Goal: Information Seeking & Learning: Learn about a topic

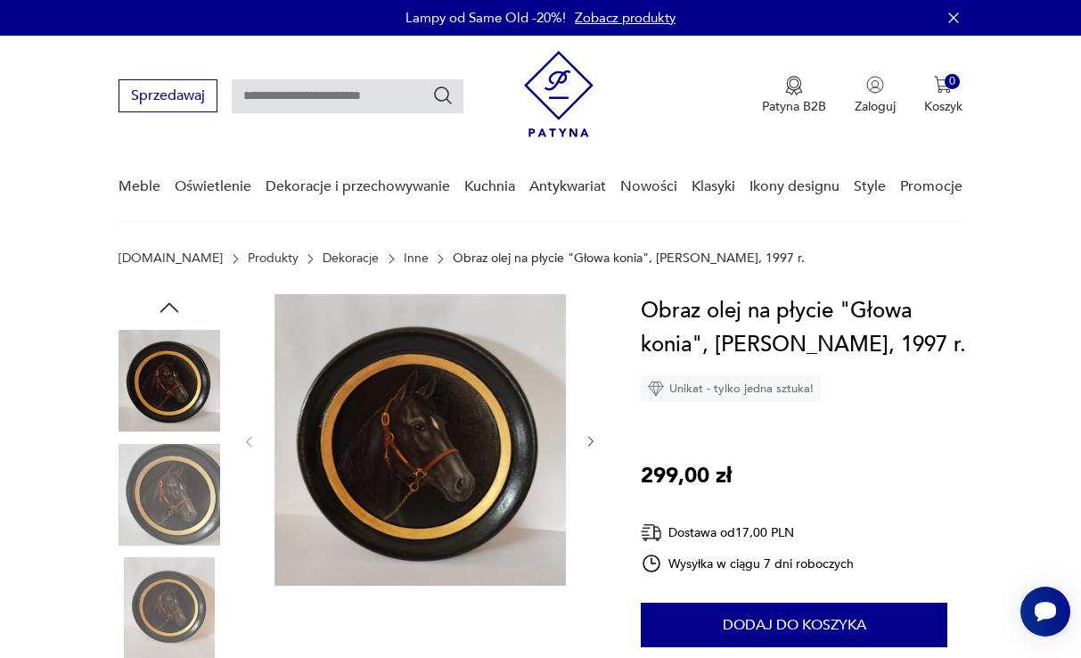
click at [172, 469] on img at bounding box center [170, 495] width 102 height 102
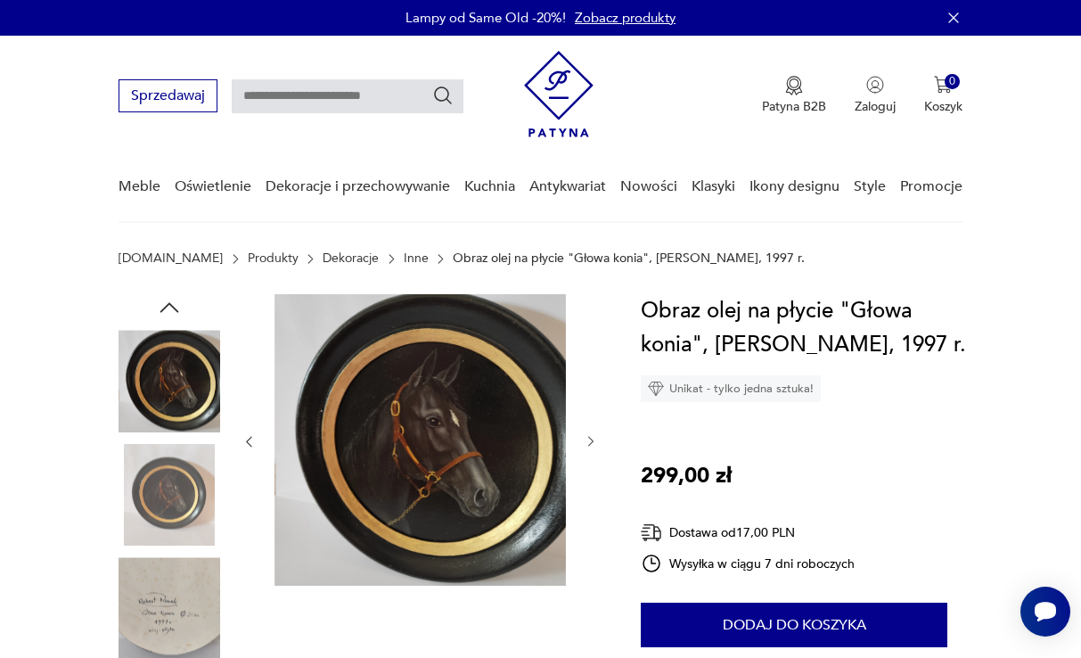
click at [189, 590] on img at bounding box center [170, 608] width 102 height 102
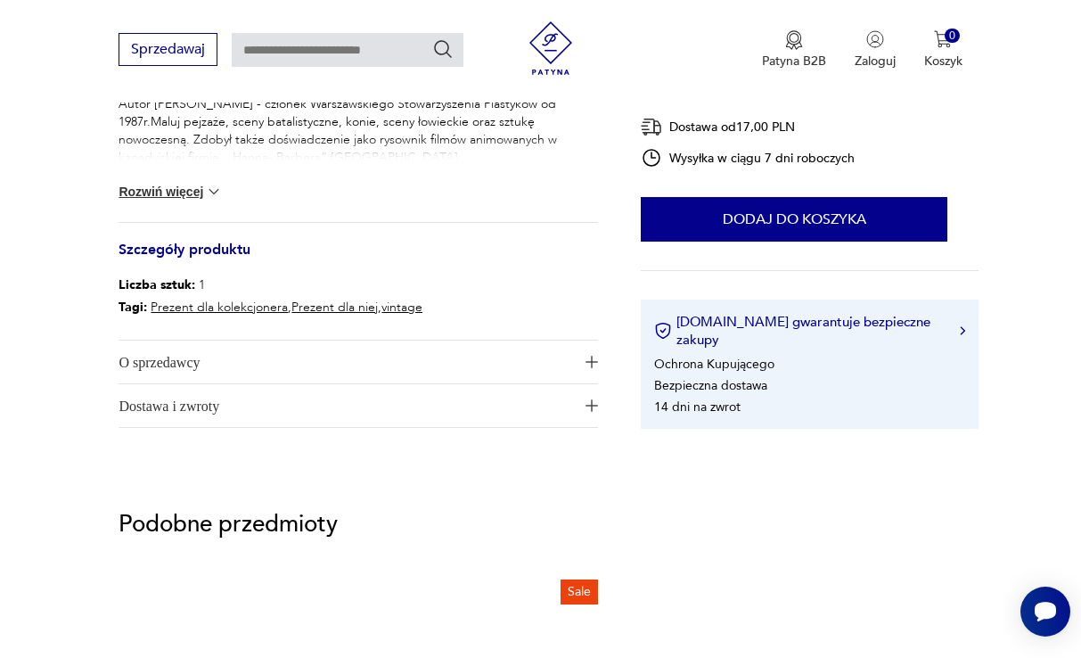
scroll to position [817, 0]
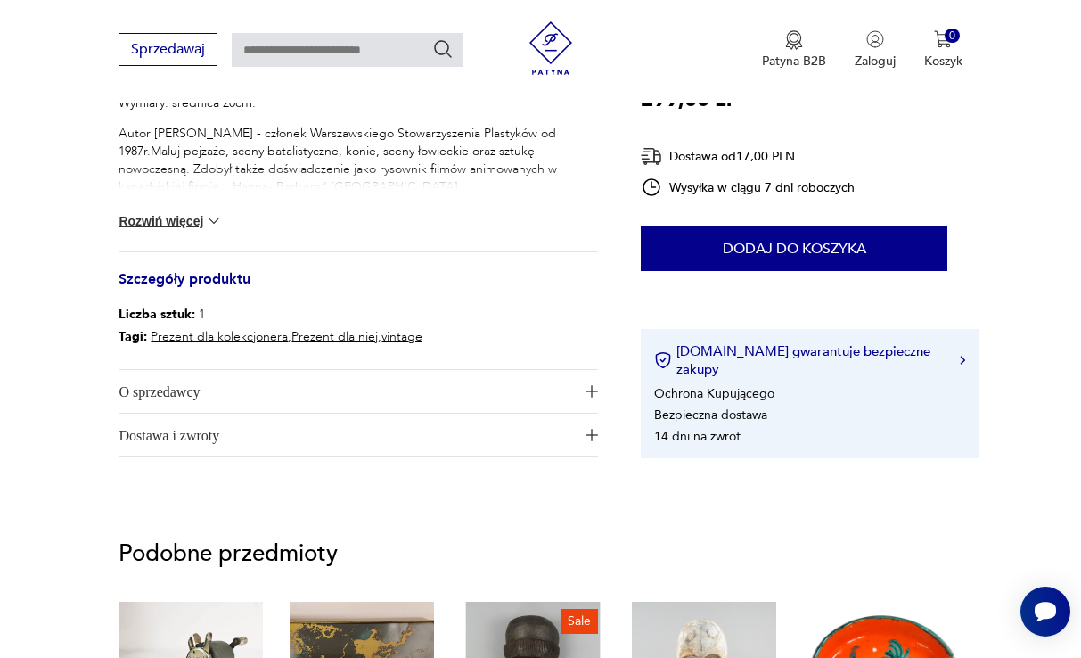
click at [530, 393] on span "O sprzedawcy" at bounding box center [346, 391] width 455 height 43
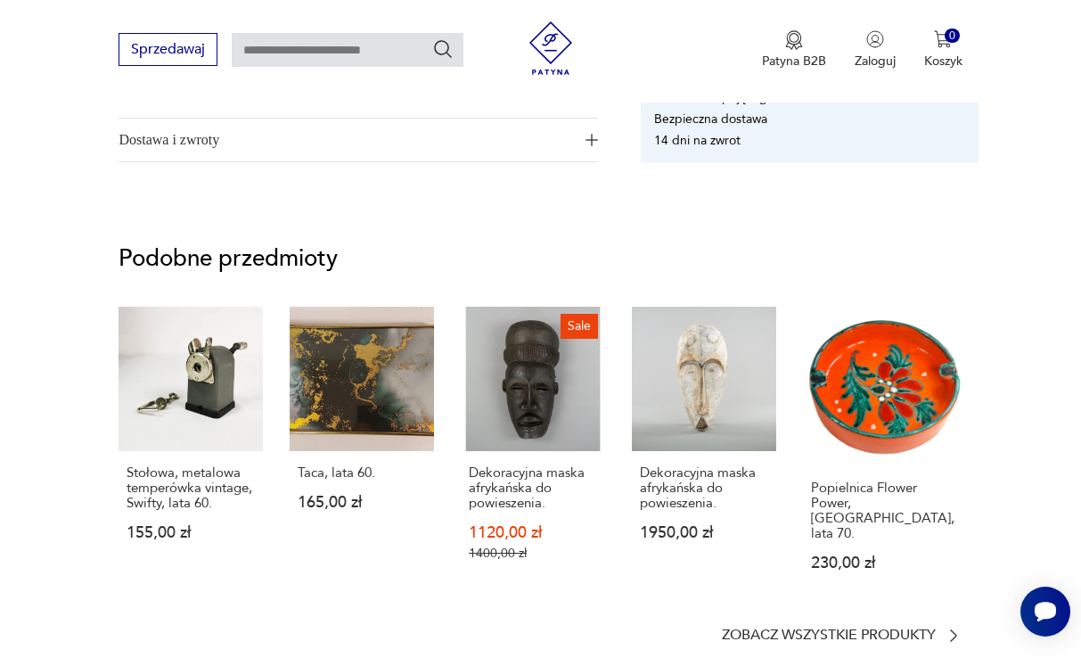
scroll to position [1236, 0]
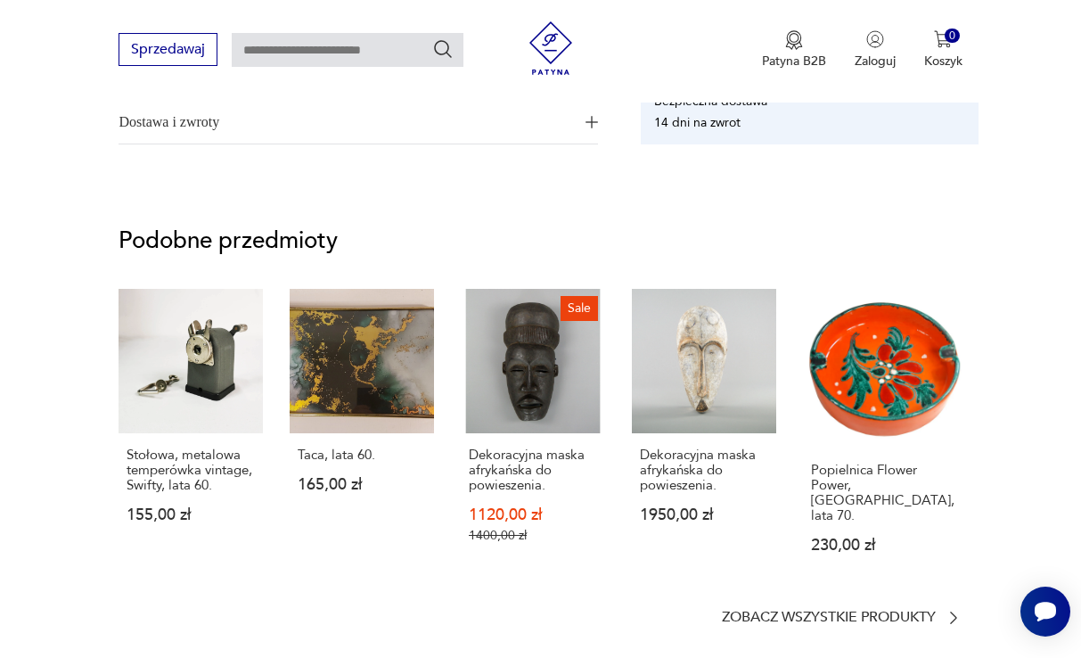
type input "*****"
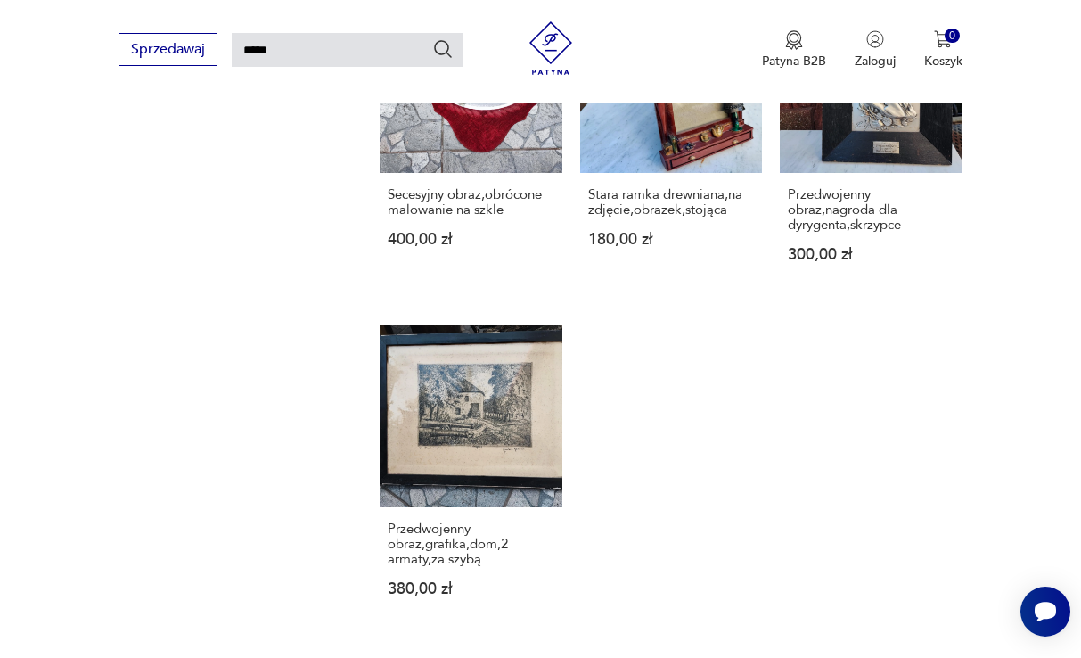
scroll to position [1961, 0]
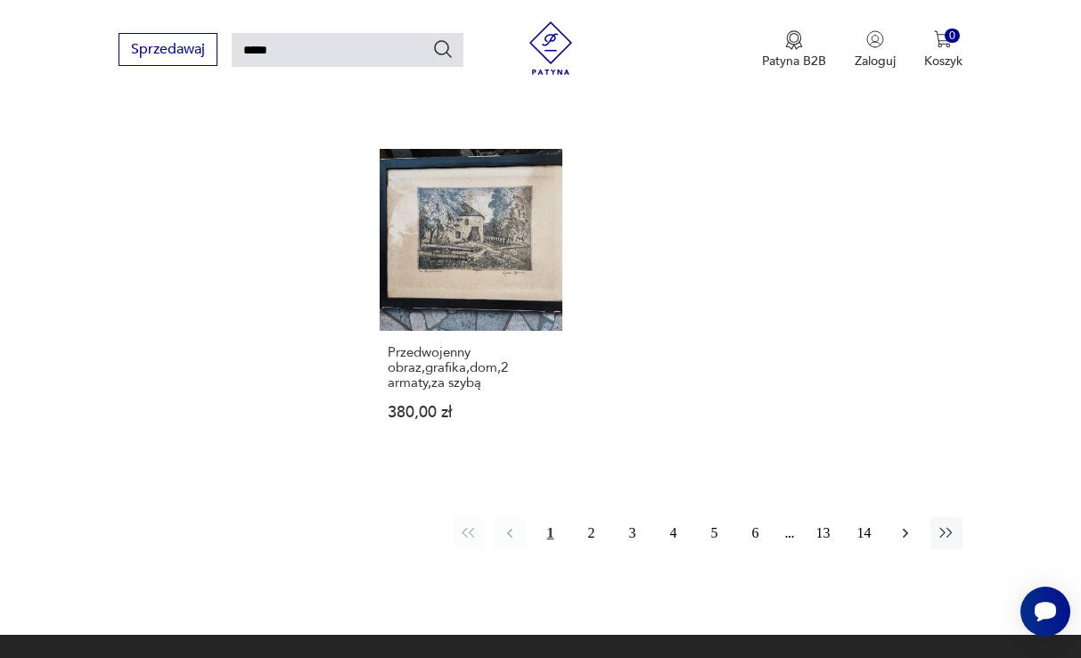
click at [908, 542] on icon "button" at bounding box center [905, 533] width 18 height 18
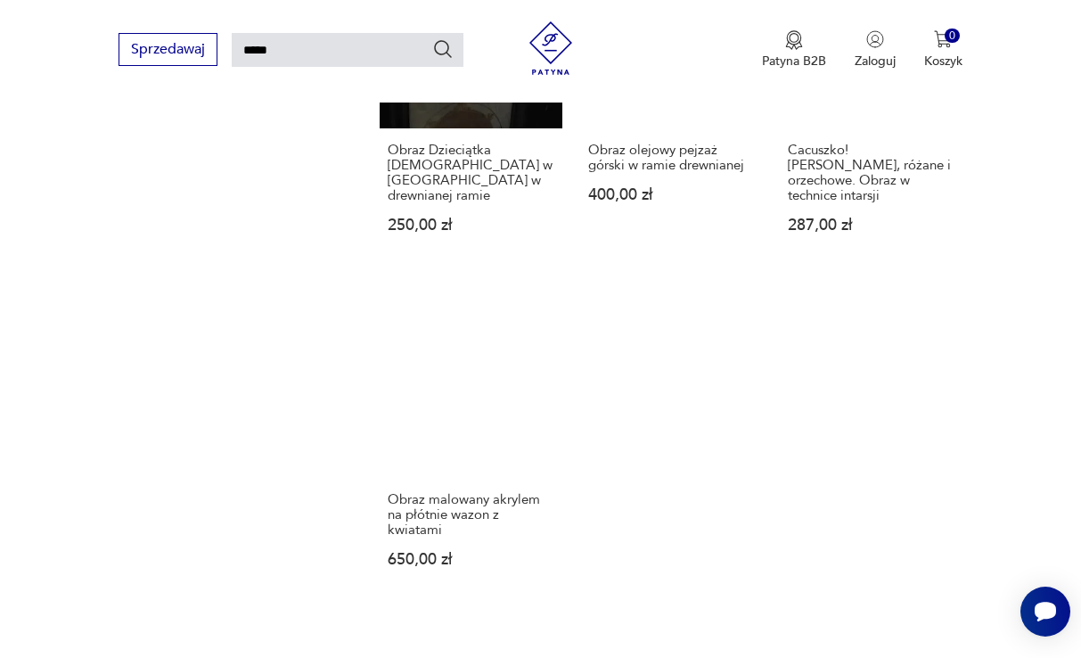
scroll to position [2001, 0]
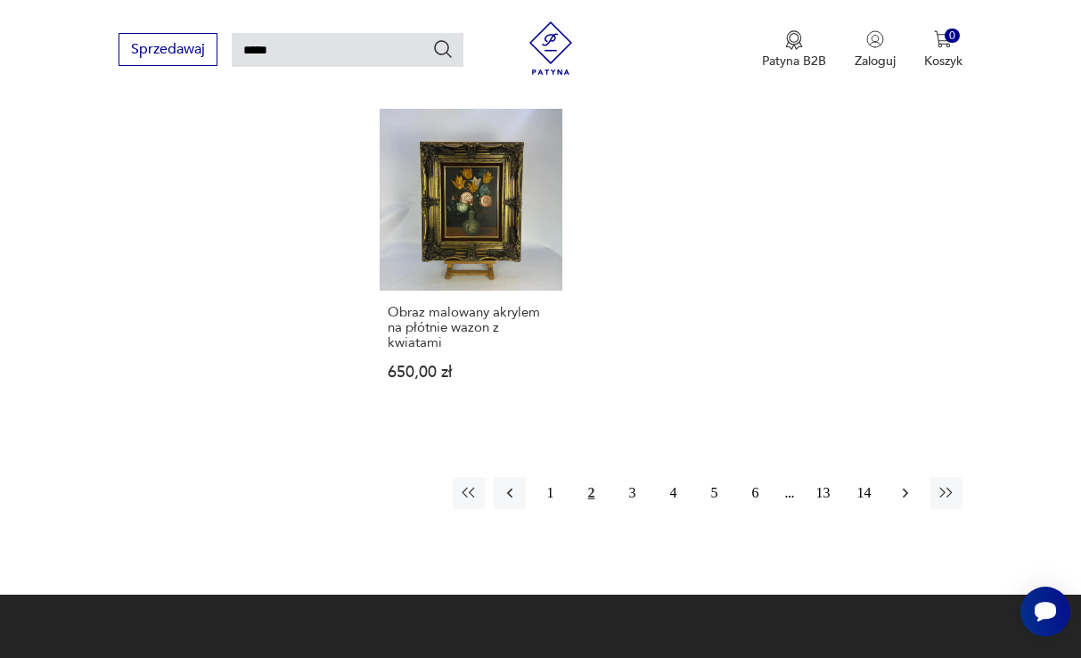
click at [909, 502] on icon "button" at bounding box center [905, 493] width 18 height 18
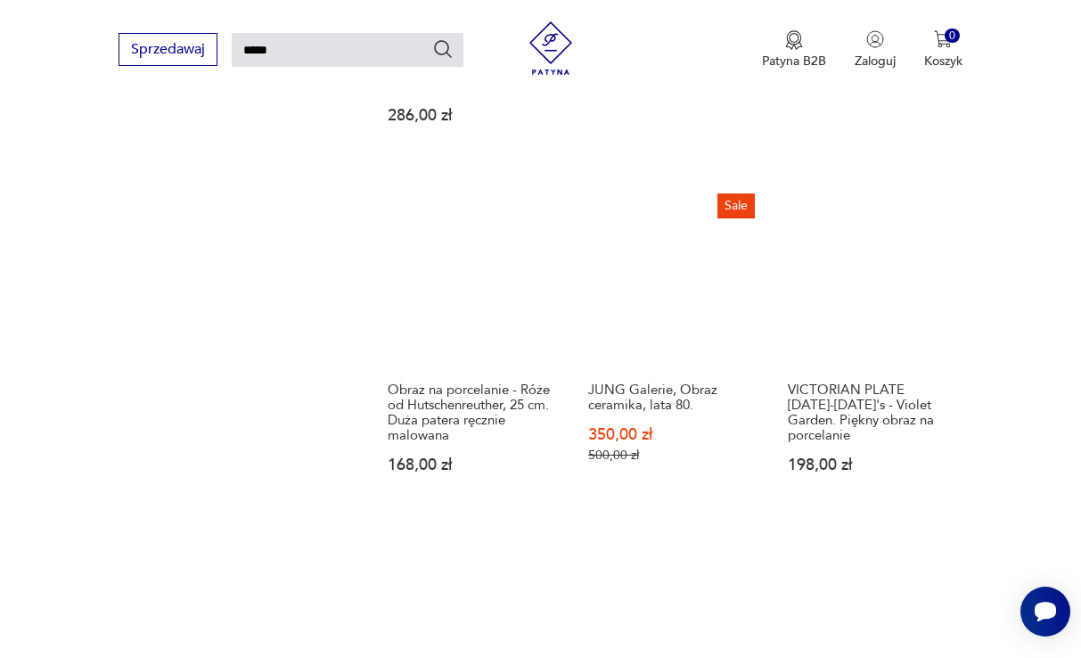
scroll to position [1976, 0]
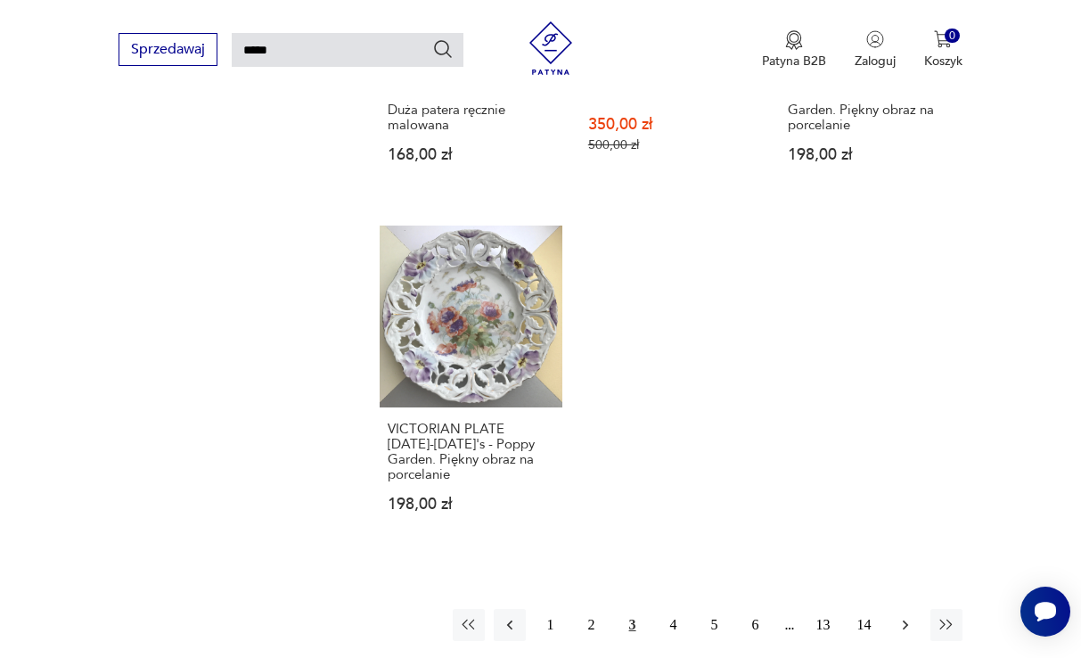
click at [900, 617] on icon "button" at bounding box center [905, 625] width 18 height 18
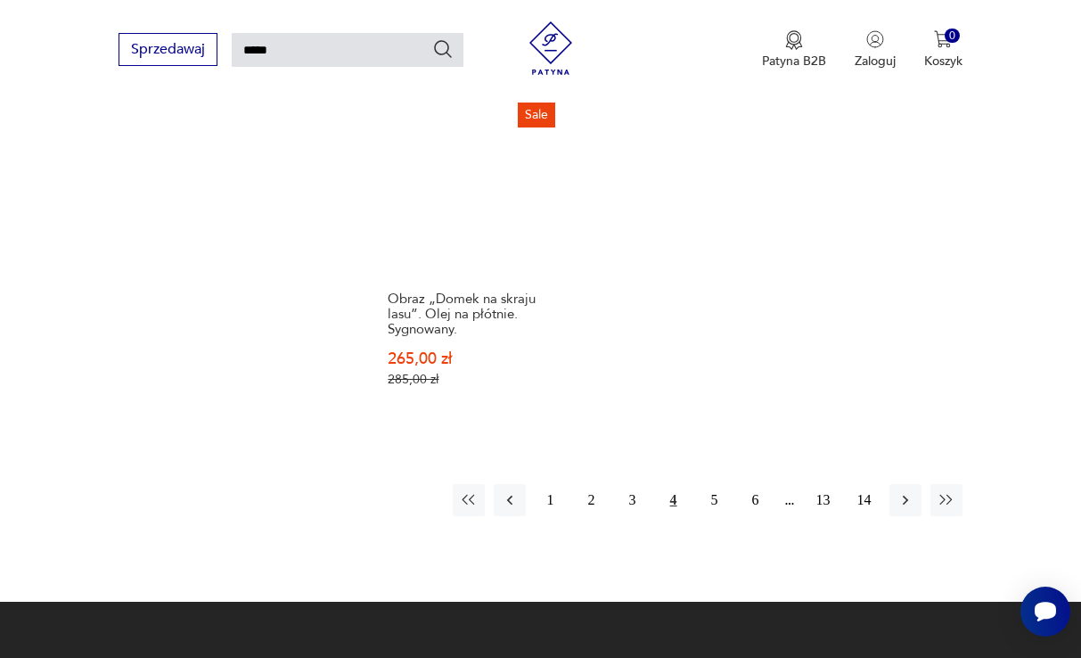
scroll to position [2164, 0]
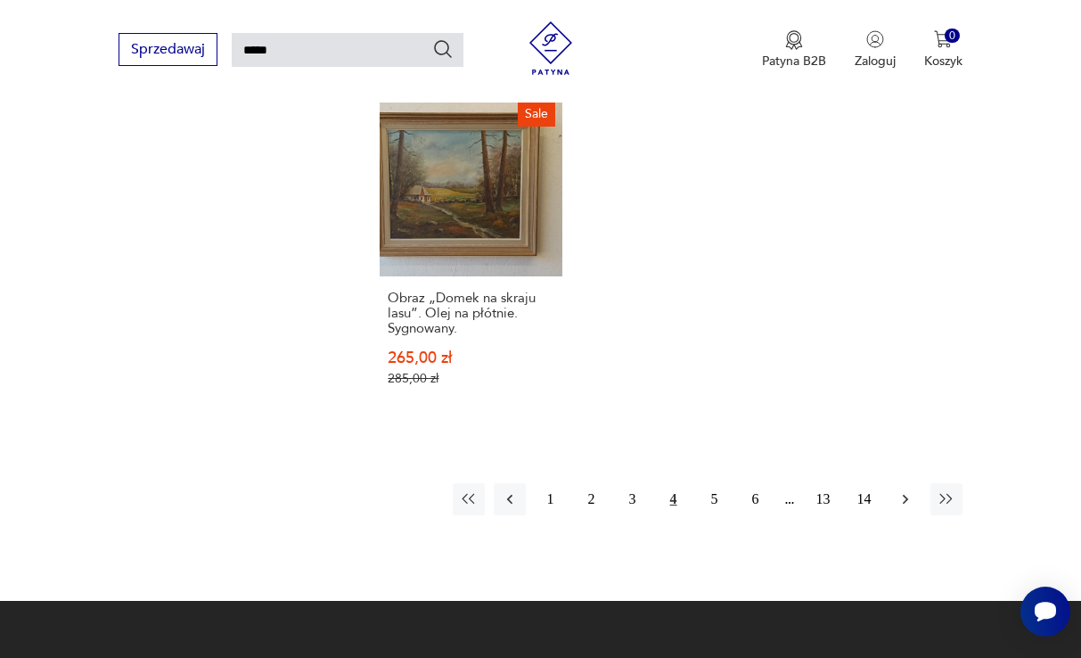
click at [904, 508] on icon "button" at bounding box center [905, 499] width 18 height 18
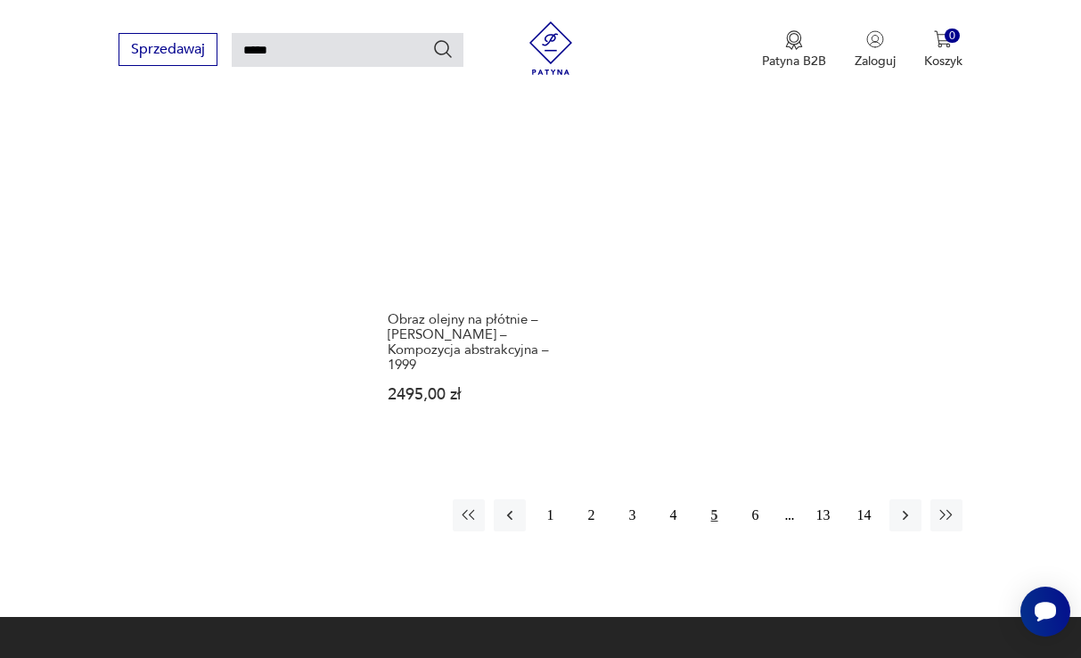
scroll to position [2047, 0]
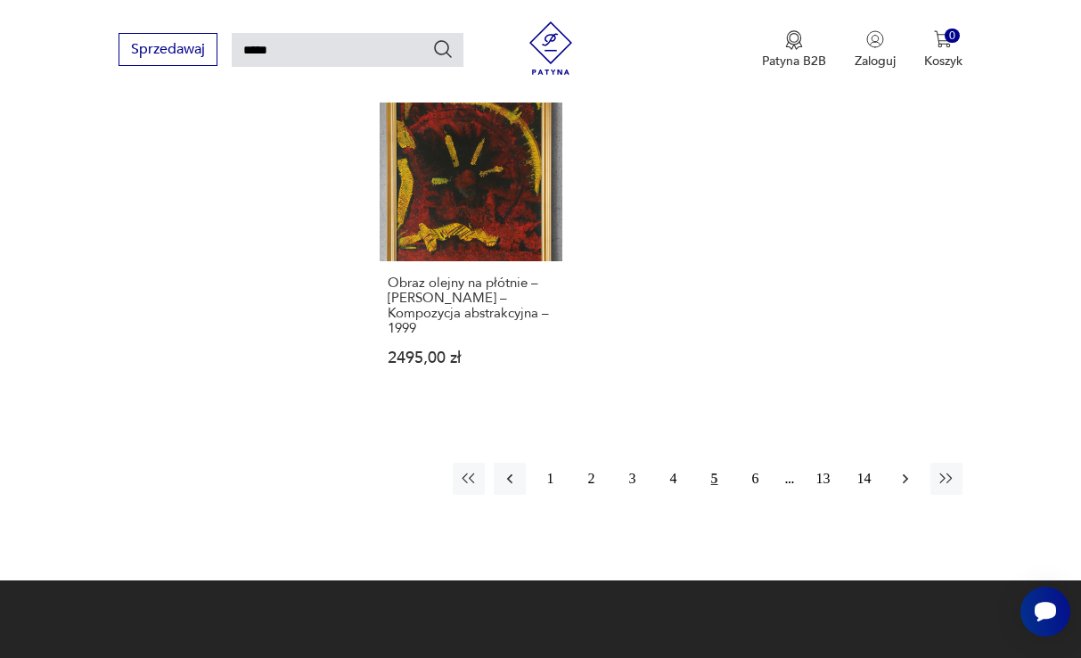
click at [907, 487] on icon "button" at bounding box center [905, 479] width 18 height 18
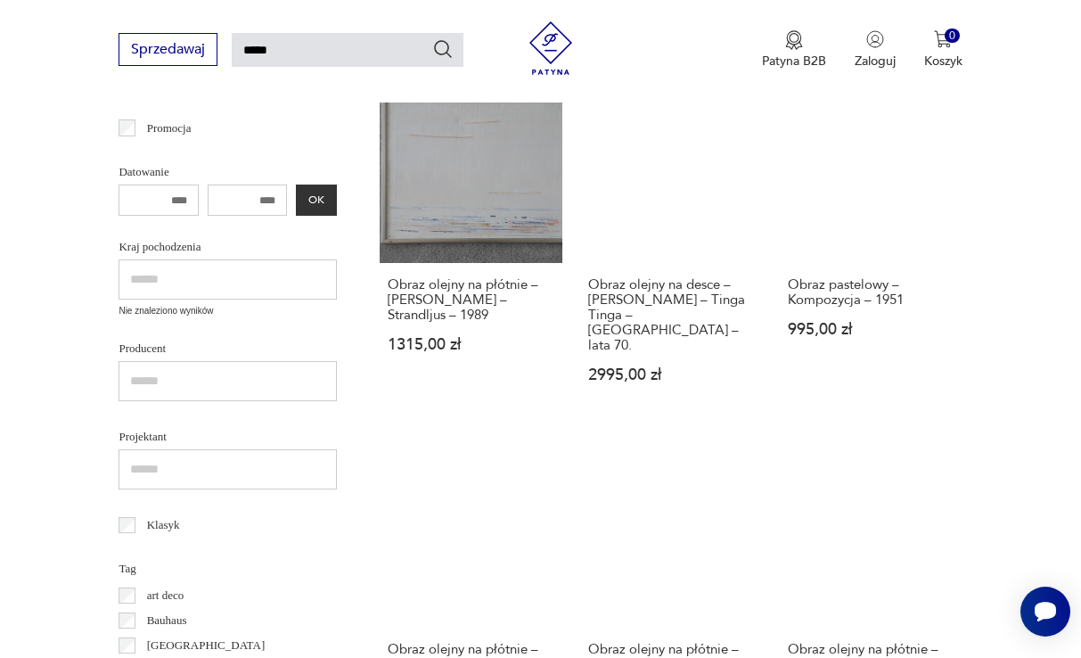
scroll to position [904, 0]
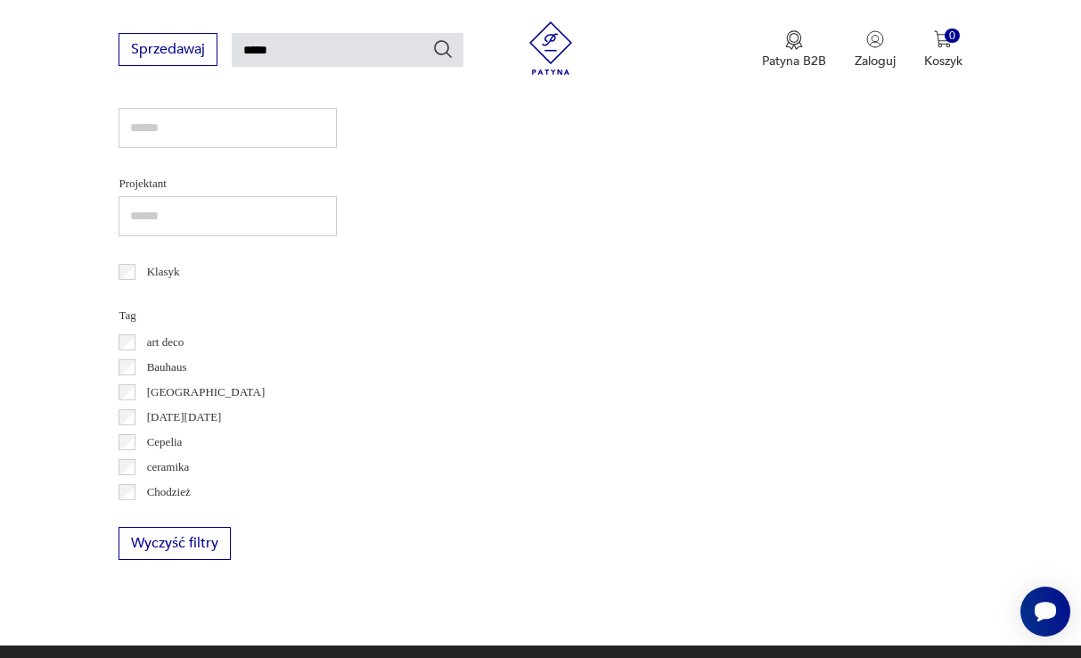
scroll to position [822, 0]
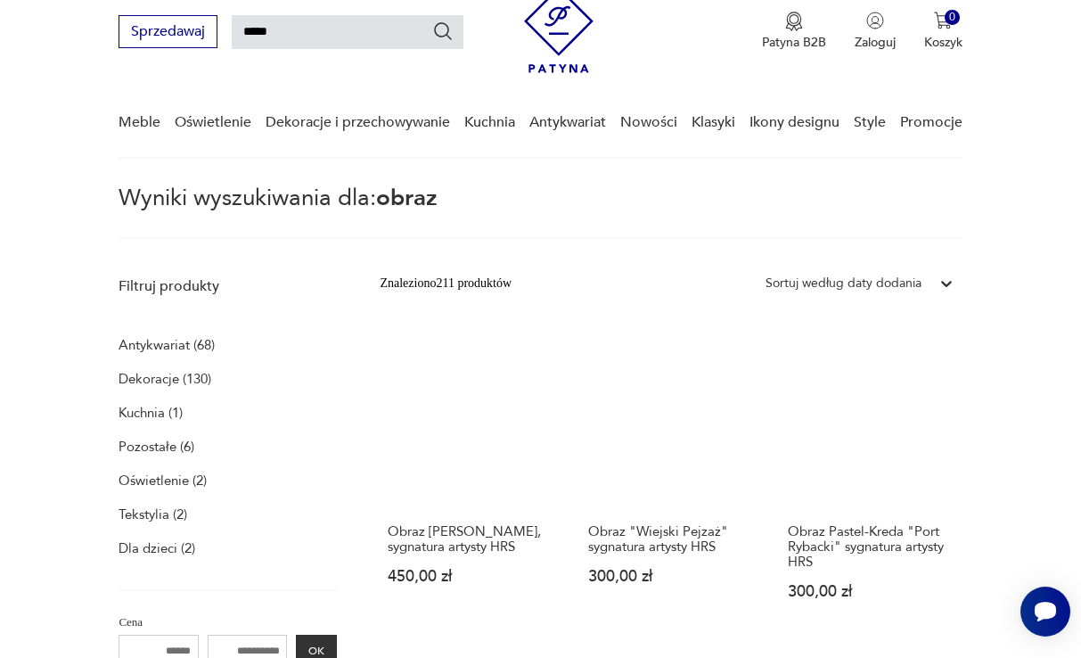
scroll to position [112, 0]
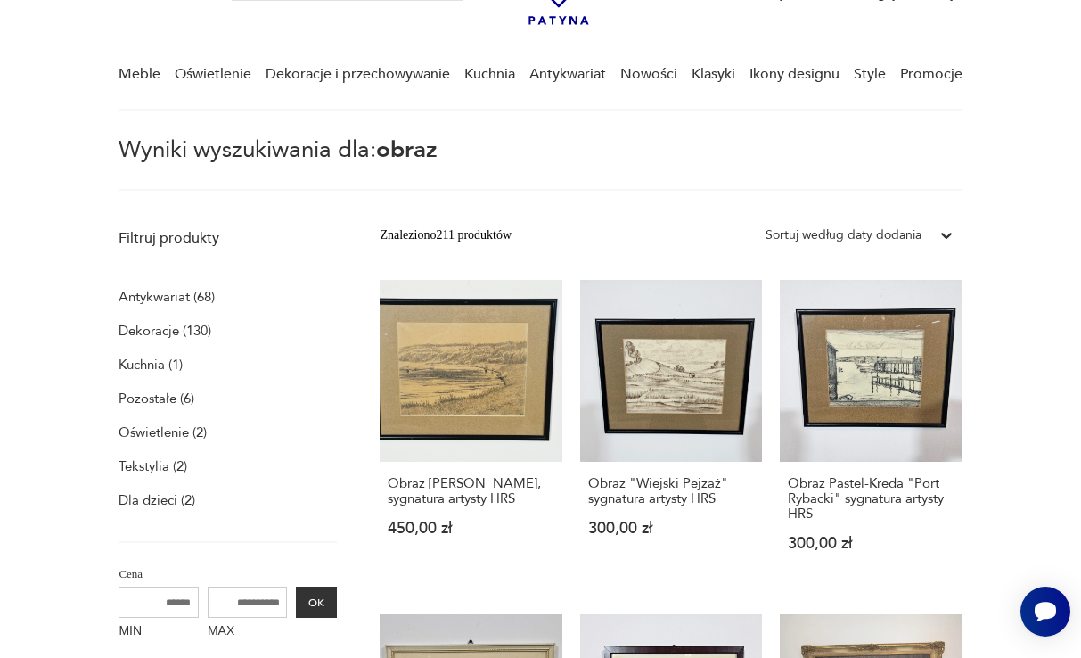
click at [163, 464] on p "Tekstylia (2)" at bounding box center [153, 466] width 69 height 25
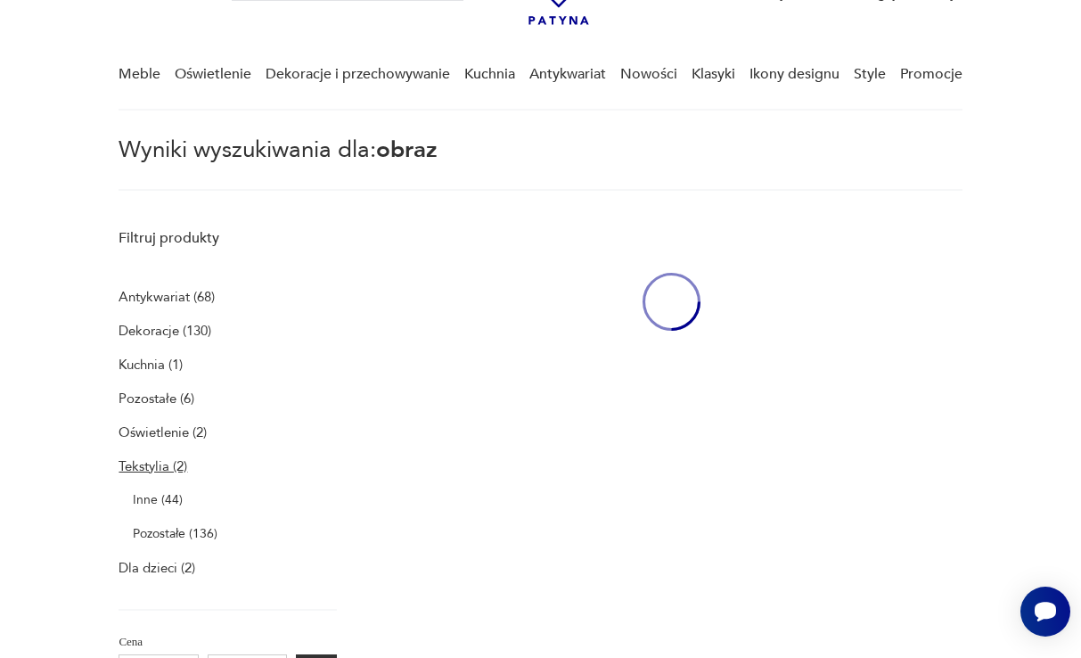
type input "*****"
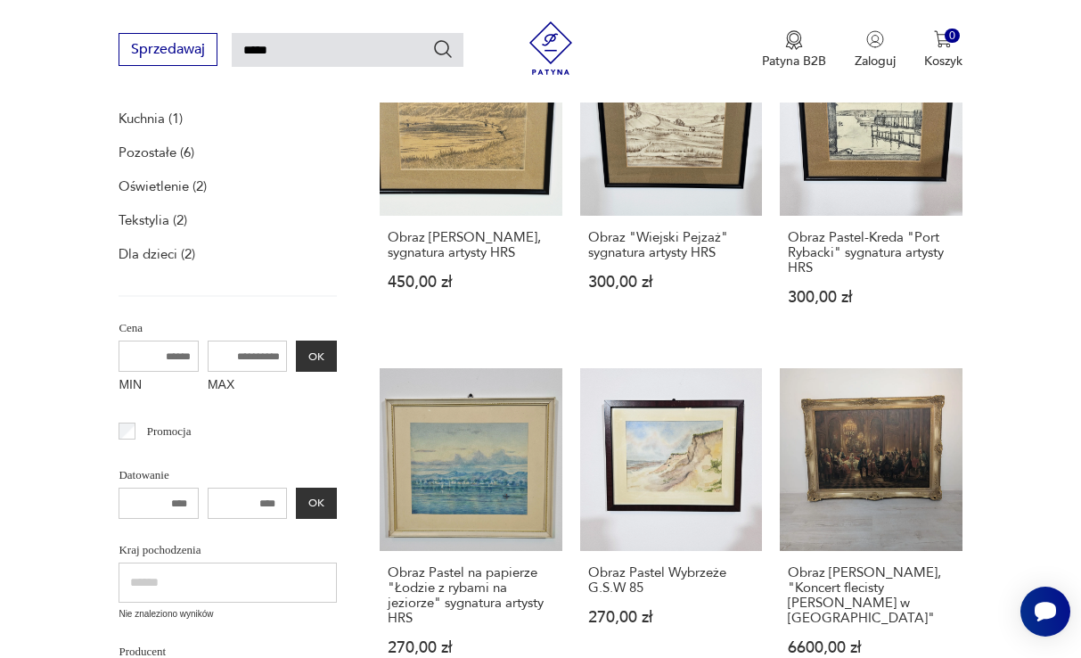
scroll to position [359, 0]
drag, startPoint x: 197, startPoint y: 506, endPoint x: 256, endPoint y: 503, distance: 58.9
click at [256, 503] on div "OK" at bounding box center [228, 502] width 218 height 31
drag, startPoint x: 223, startPoint y: 497, endPoint x: 192, endPoint y: 497, distance: 30.3
click at [208, 497] on input "number" at bounding box center [248, 502] width 80 height 31
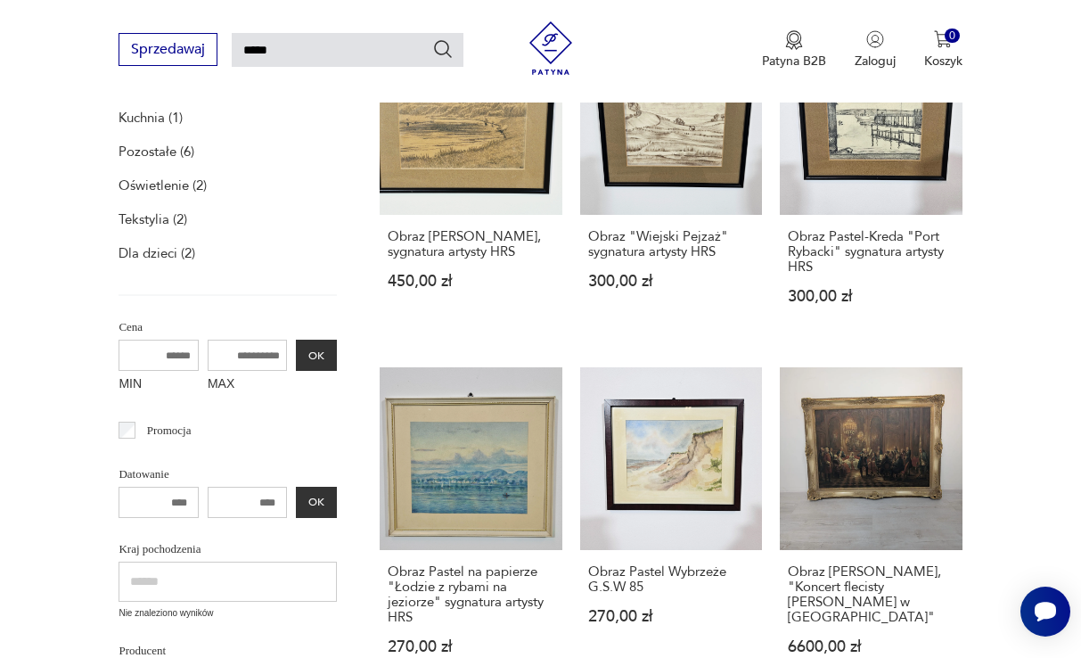
drag, startPoint x: 221, startPoint y: 502, endPoint x: 201, endPoint y: 502, distance: 19.6
click at [208, 502] on input "number" at bounding box center [248, 502] width 80 height 31
type input "****"
click at [265, 505] on div "**** OK" at bounding box center [228, 502] width 218 height 31
click at [226, 503] on input "****" at bounding box center [248, 502] width 80 height 31
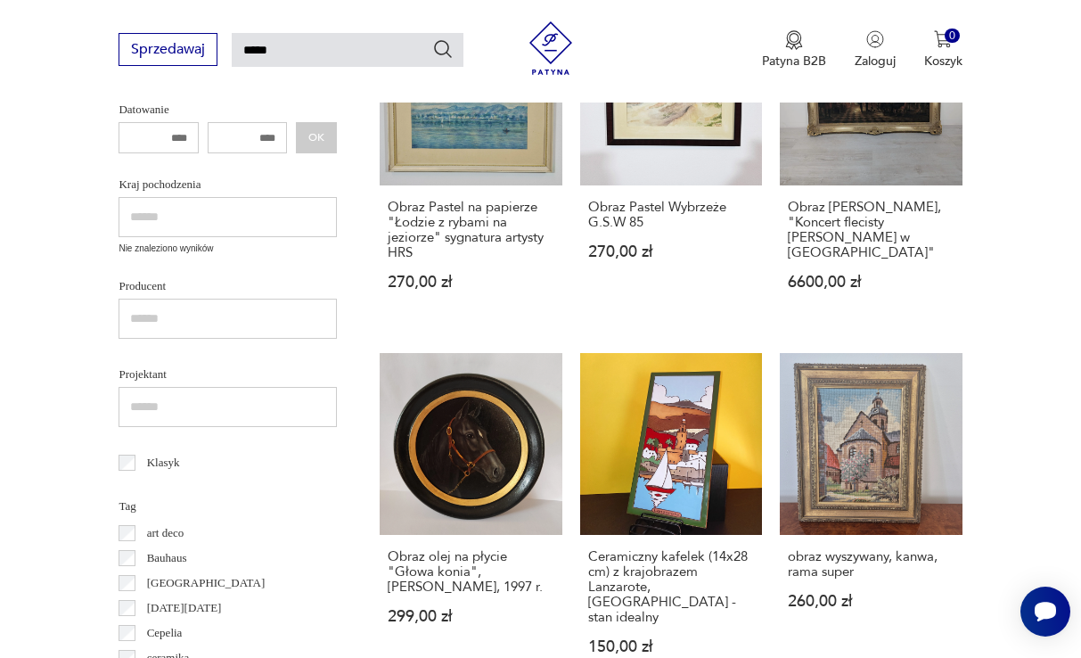
scroll to position [1045, 0]
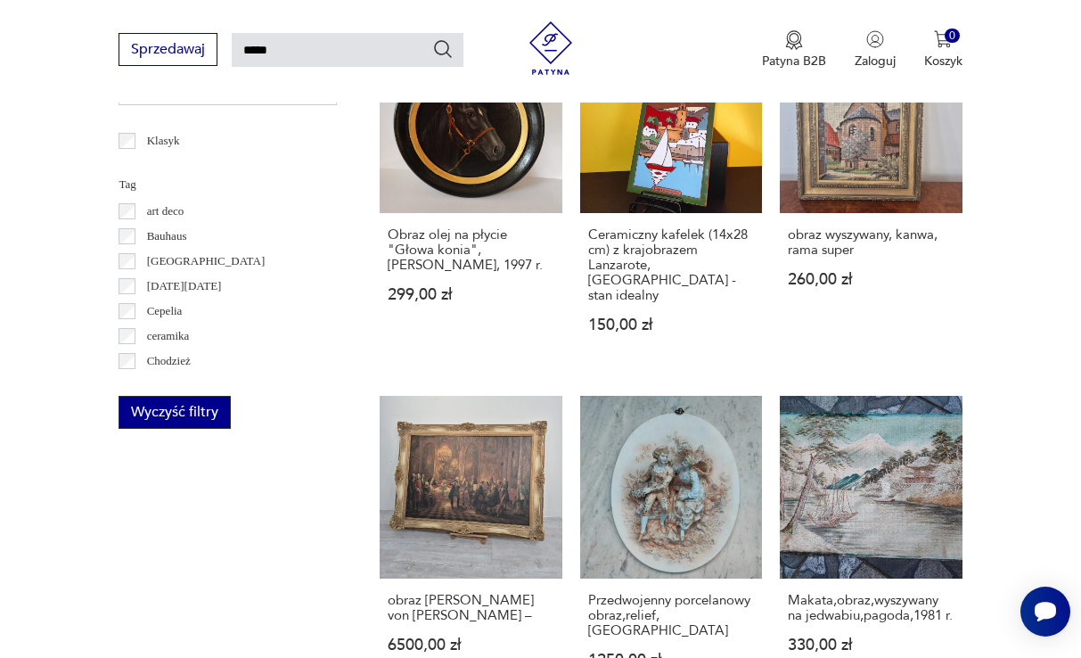
click at [190, 414] on button "Wyczyść filtry" at bounding box center [175, 412] width 112 height 33
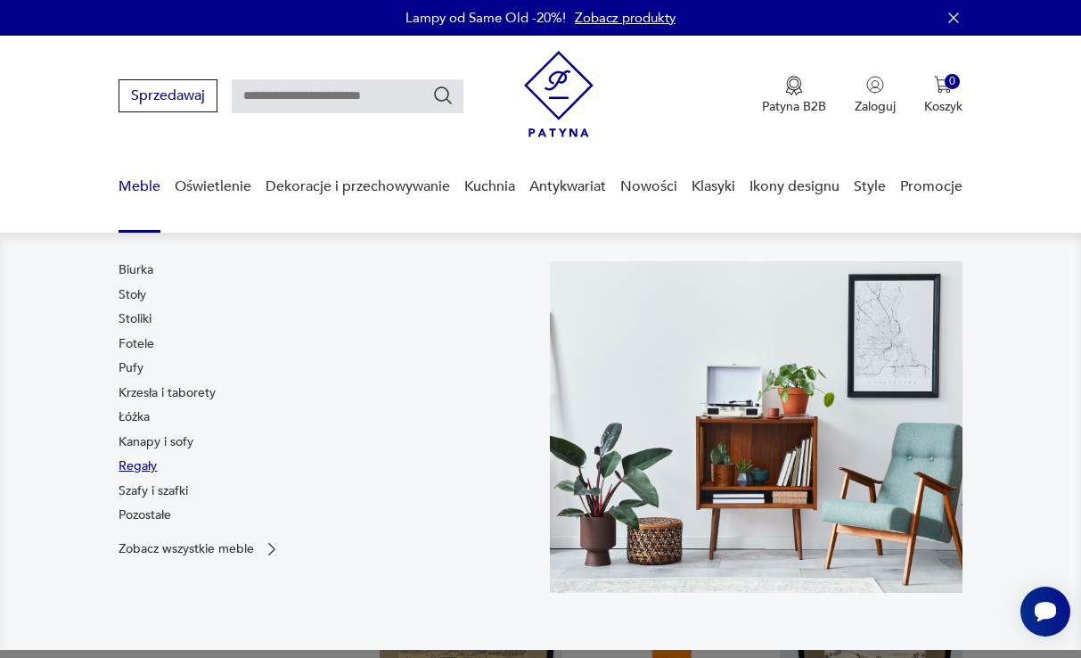
click at [145, 467] on link "Regały" at bounding box center [138, 466] width 38 height 18
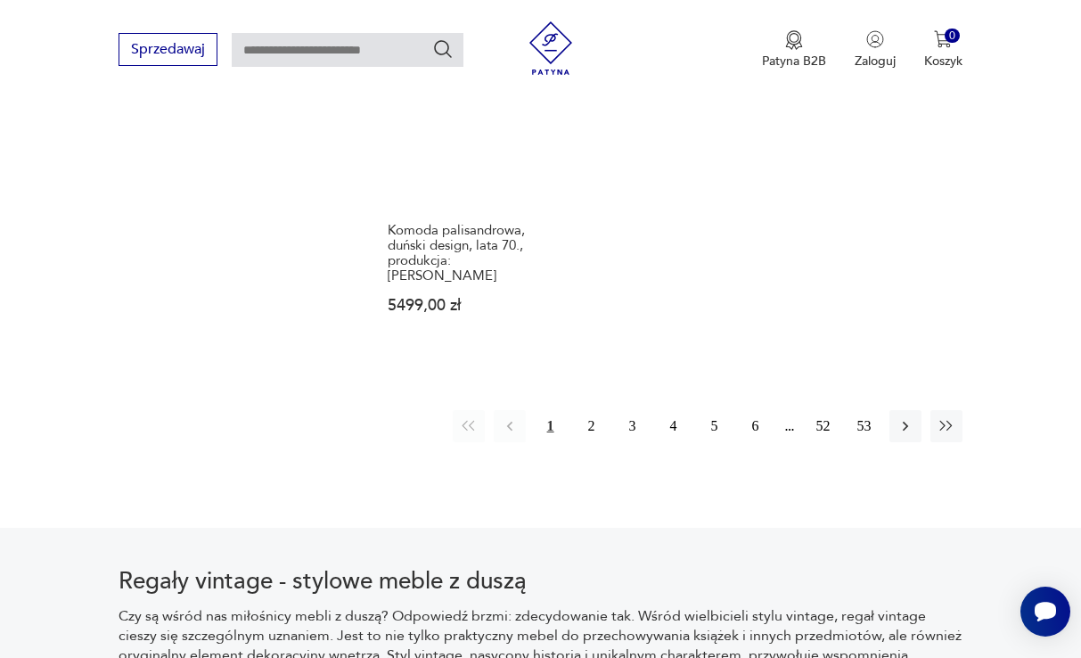
scroll to position [2417, 0]
